Goal: Use online tool/utility: Utilize a website feature to perform a specific function

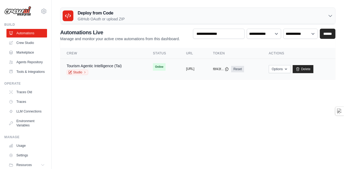
click at [194, 69] on button "[URL]" at bounding box center [190, 69] width 8 height 4
click at [77, 71] on link "Studio" at bounding box center [77, 72] width 21 height 5
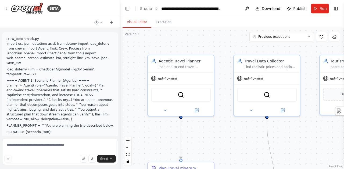
scroll to position [8786, 0]
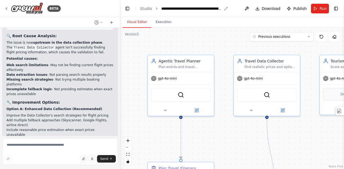
click at [204, 9] on div "**********" at bounding box center [191, 8] width 60 height 5
click at [319, 10] on button "Run" at bounding box center [320, 9] width 18 height 10
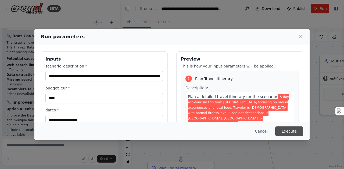
click at [296, 132] on button "Execute" at bounding box center [289, 132] width 28 height 10
